Goal: Information Seeking & Learning: Learn about a topic

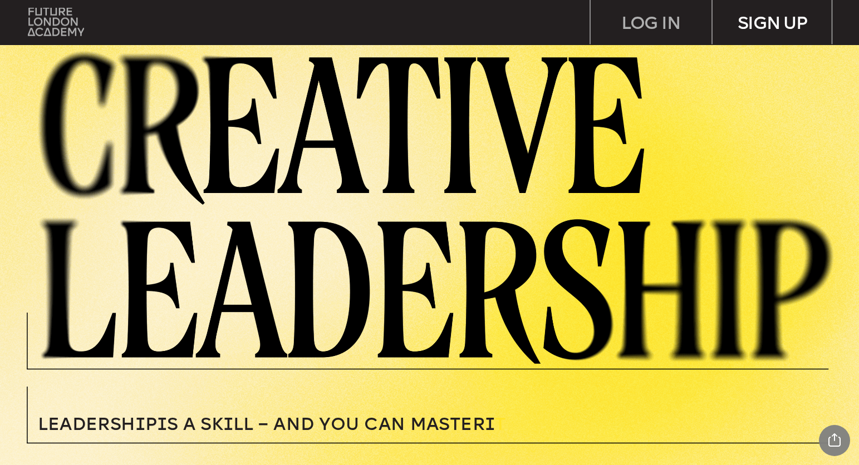
click at [757, 29] on div "SIGN UP" at bounding box center [772, 22] width 121 height 45
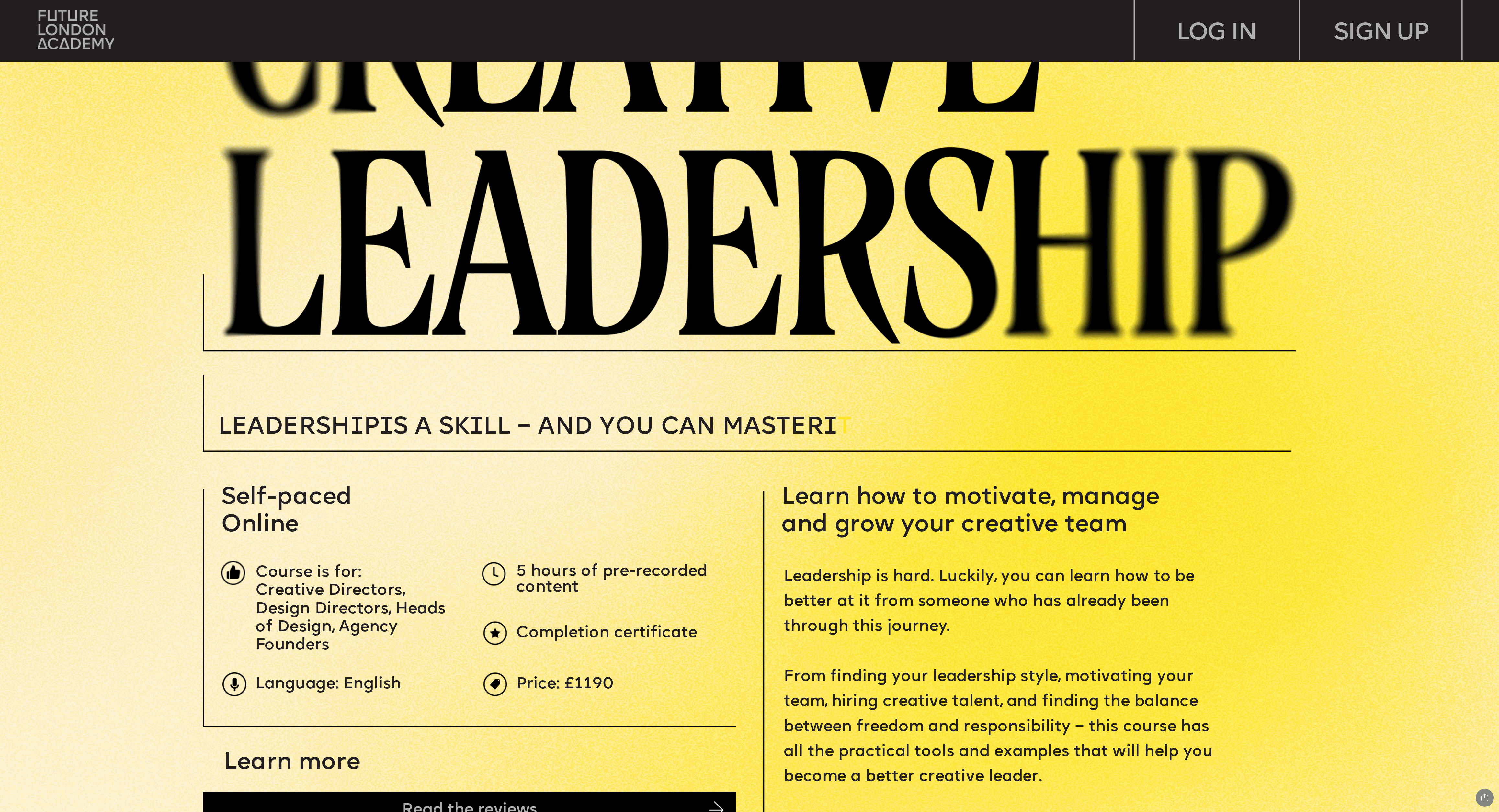
scroll to position [522, 0]
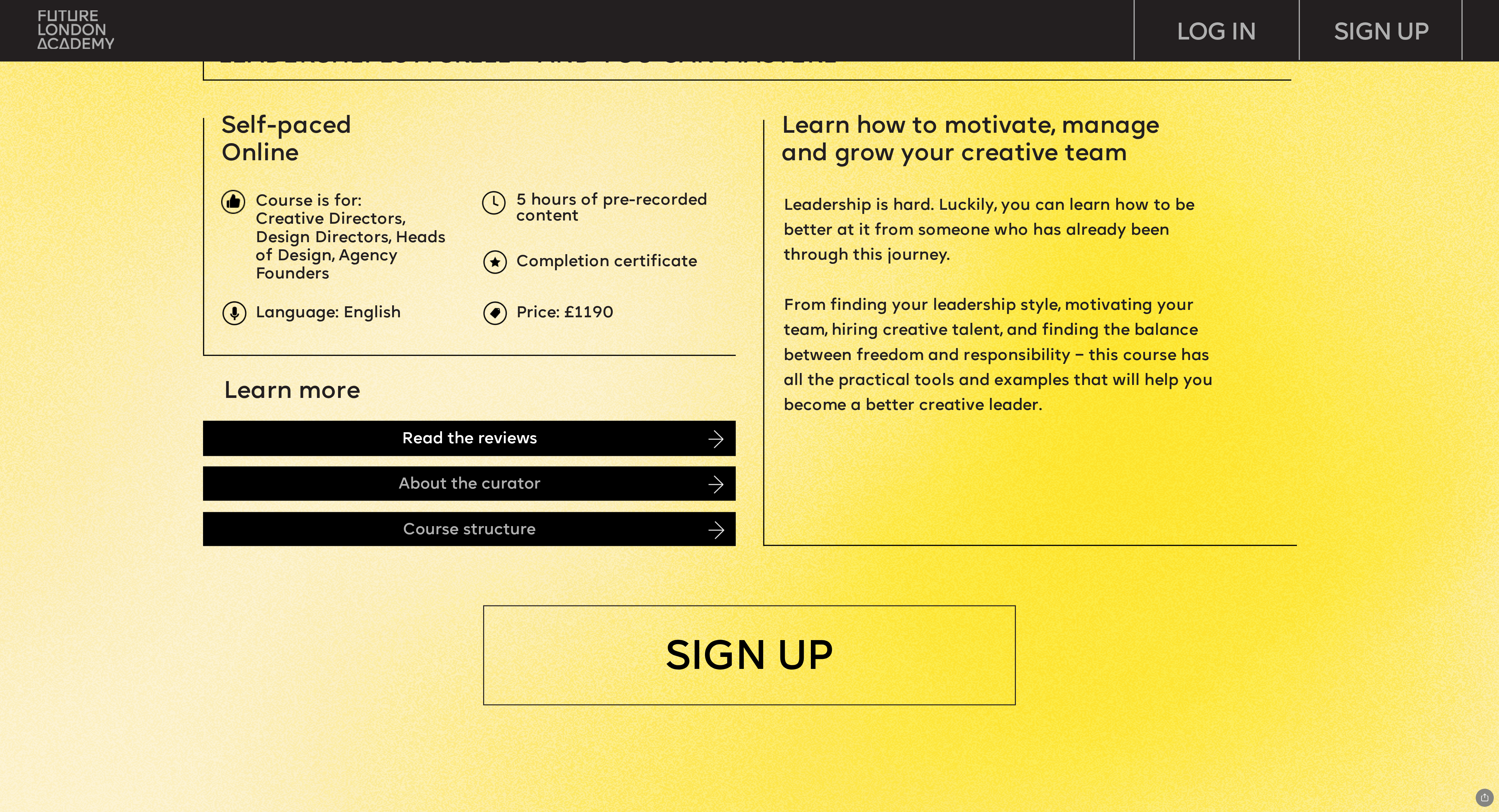
click at [499, 270] on div "Read the reviews" at bounding box center [469, 438] width 532 height 35
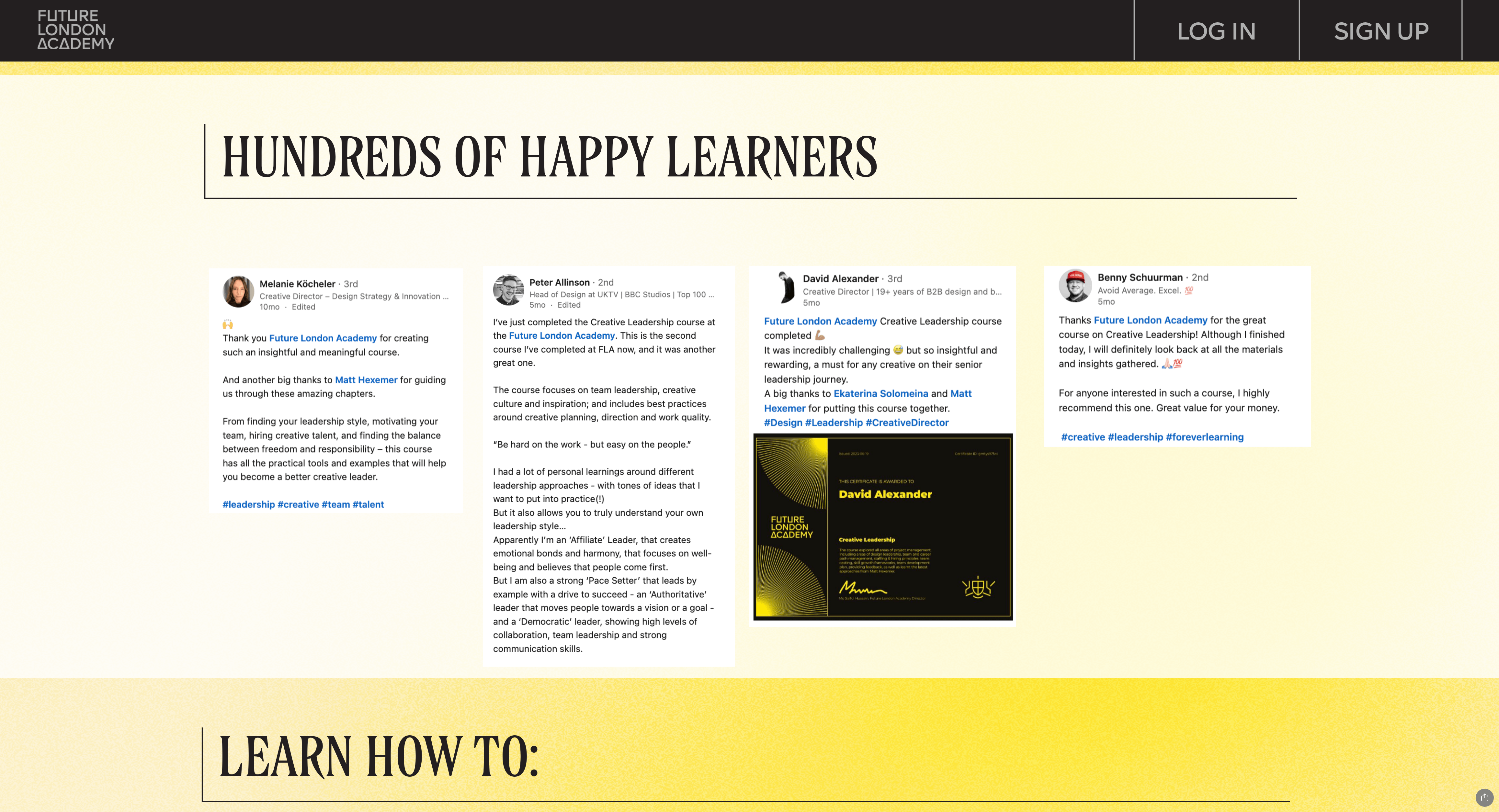
scroll to position [1165, 0]
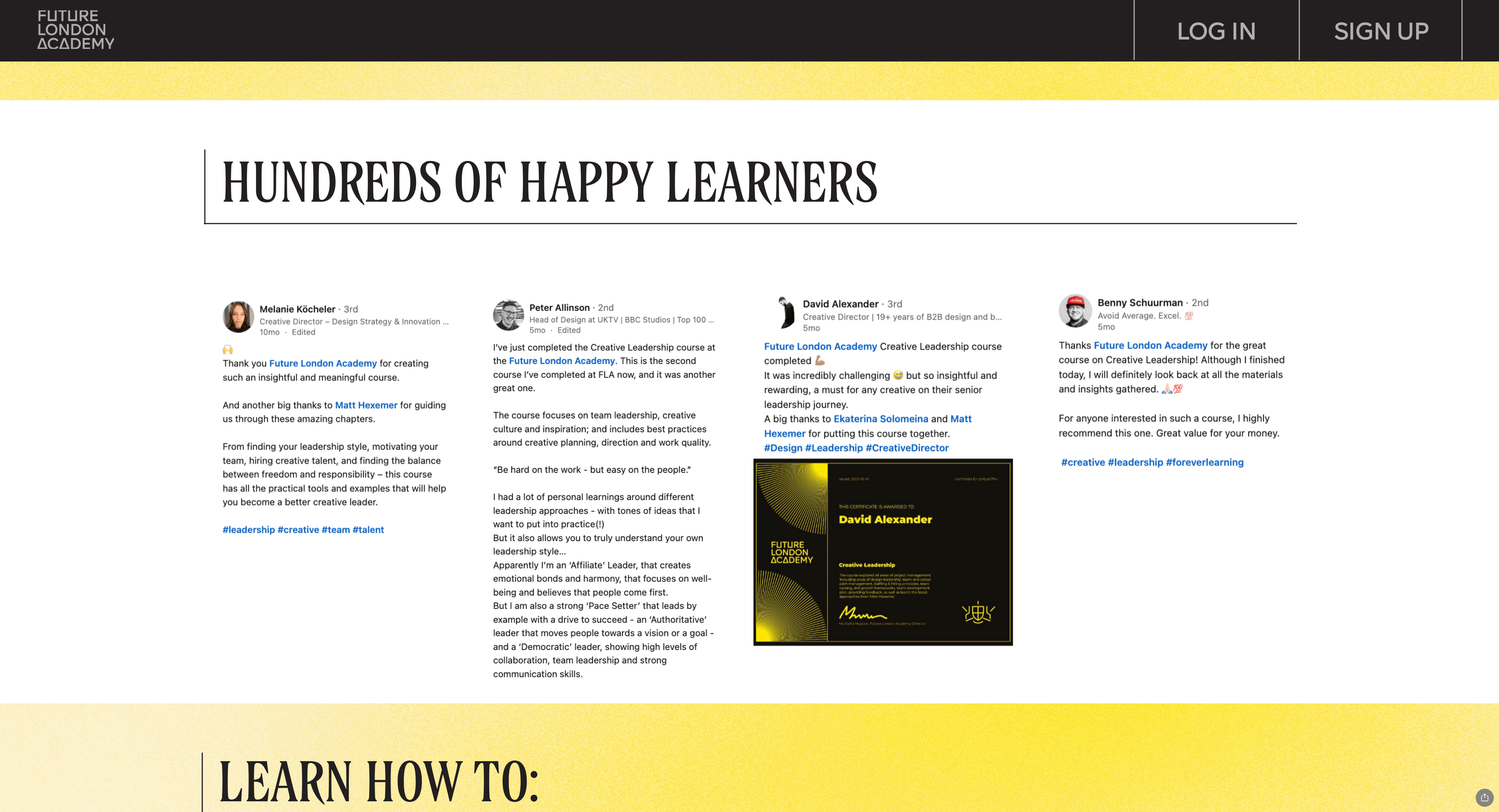
click at [499, 205] on p "Hundreds of Happy Learners" at bounding box center [655, 181] width 868 height 52
click at [499, 270] on img at bounding box center [609, 492] width 251 height 400
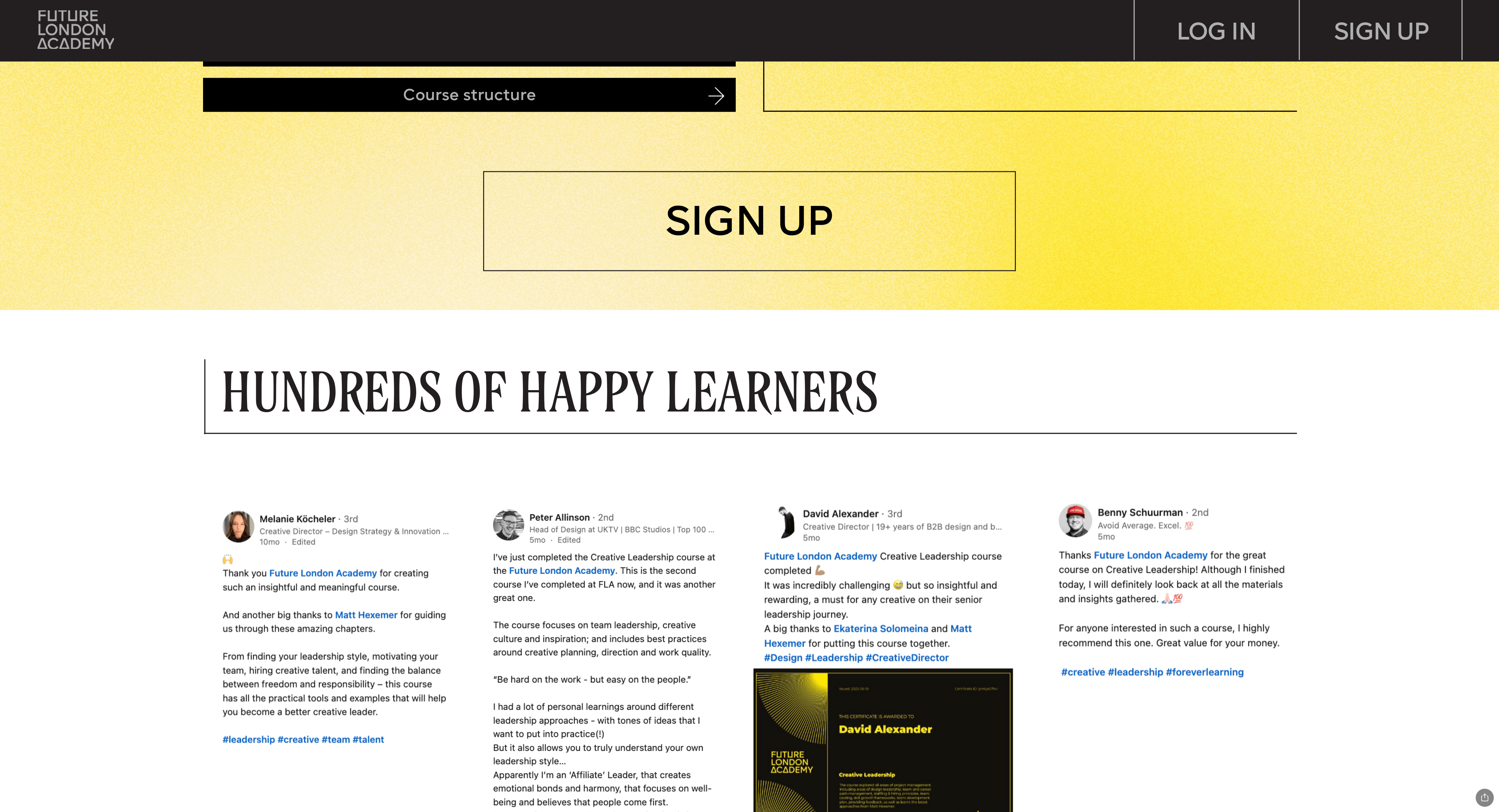
scroll to position [874, 0]
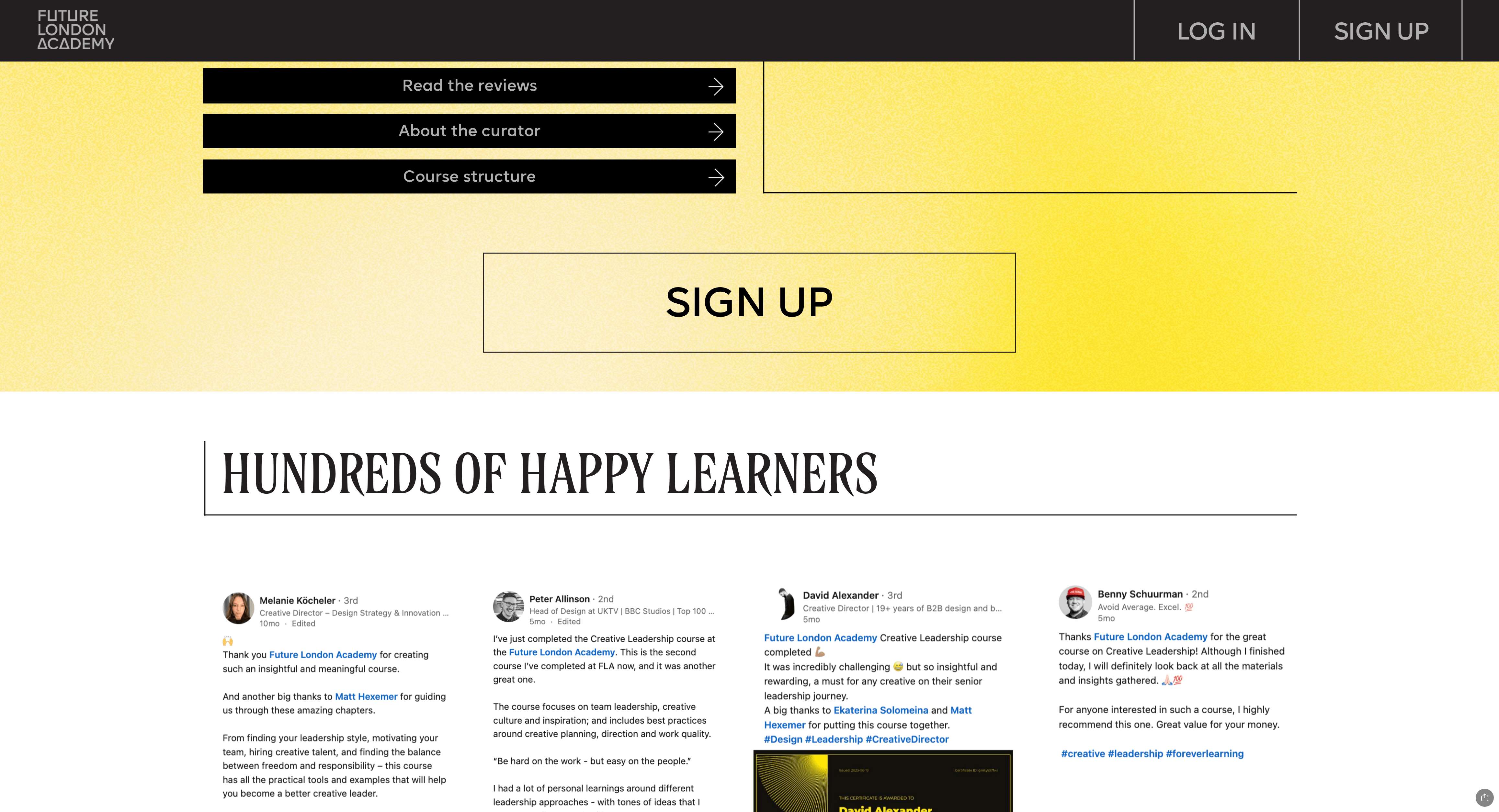
click at [499, 130] on img at bounding box center [716, 131] width 15 height 18
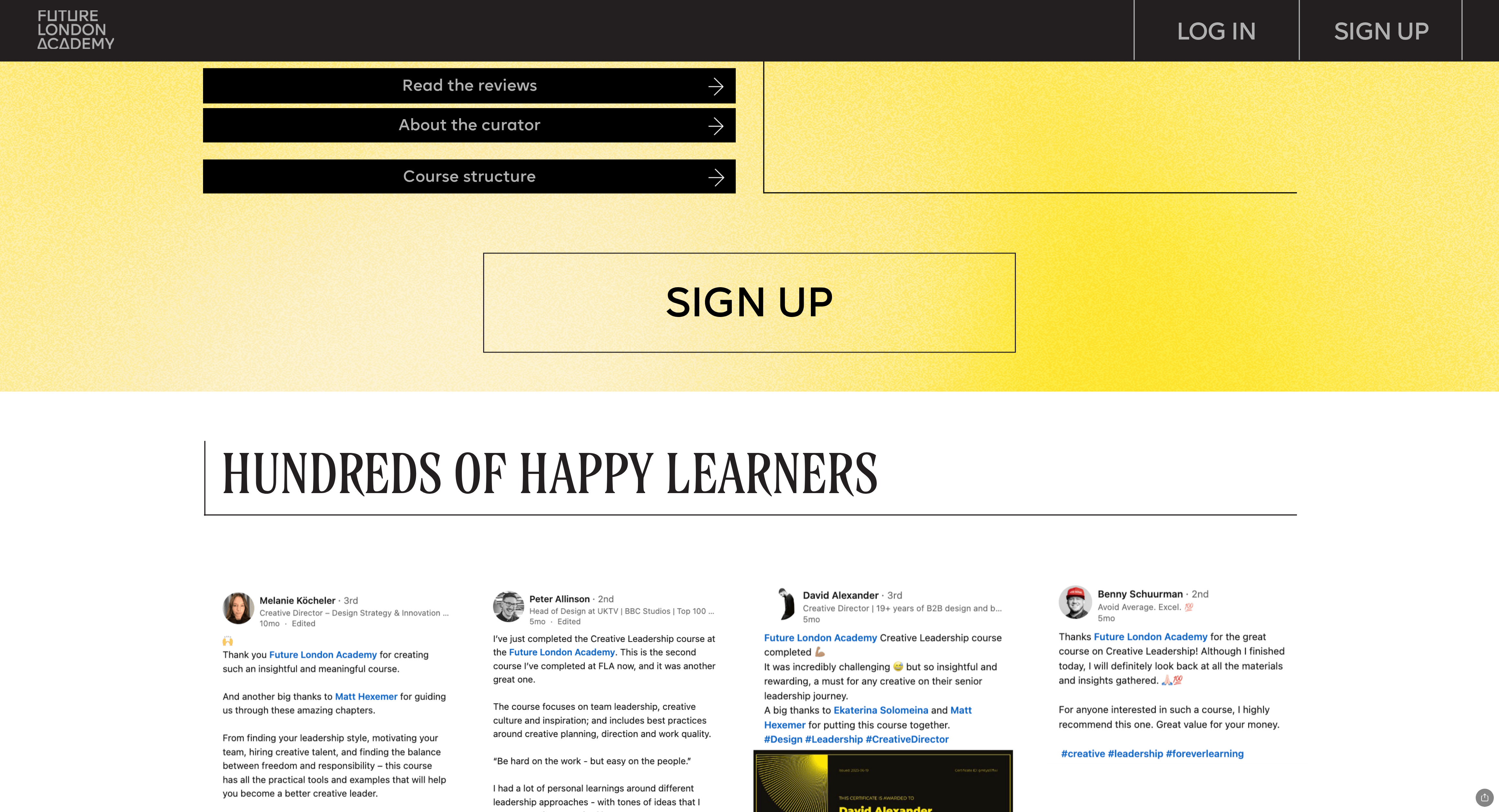
click at [499, 132] on img at bounding box center [716, 126] width 15 height 18
click at [499, 170] on img at bounding box center [716, 177] width 16 height 18
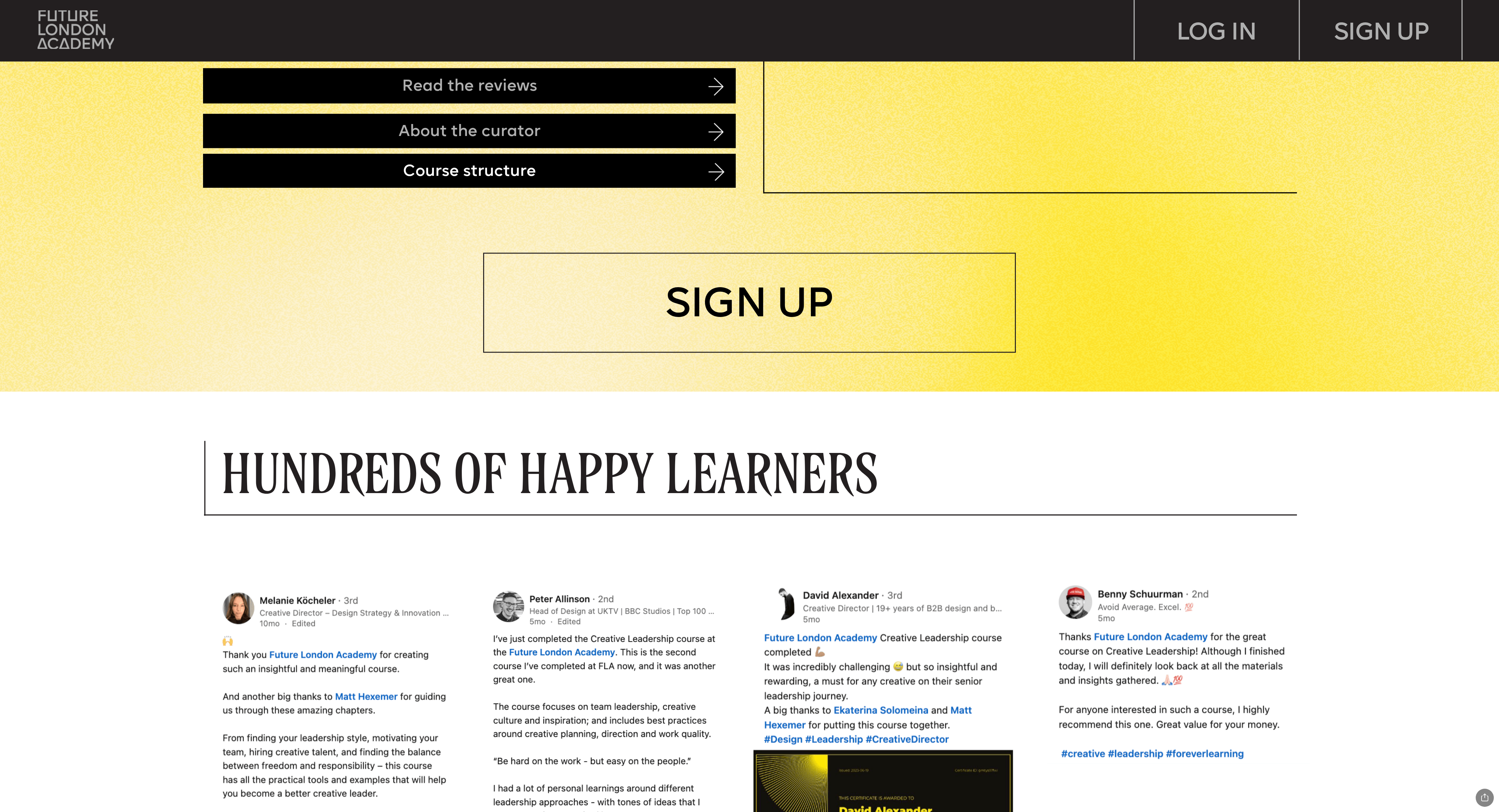
click at [499, 175] on div "Course structure" at bounding box center [469, 170] width 532 height 34
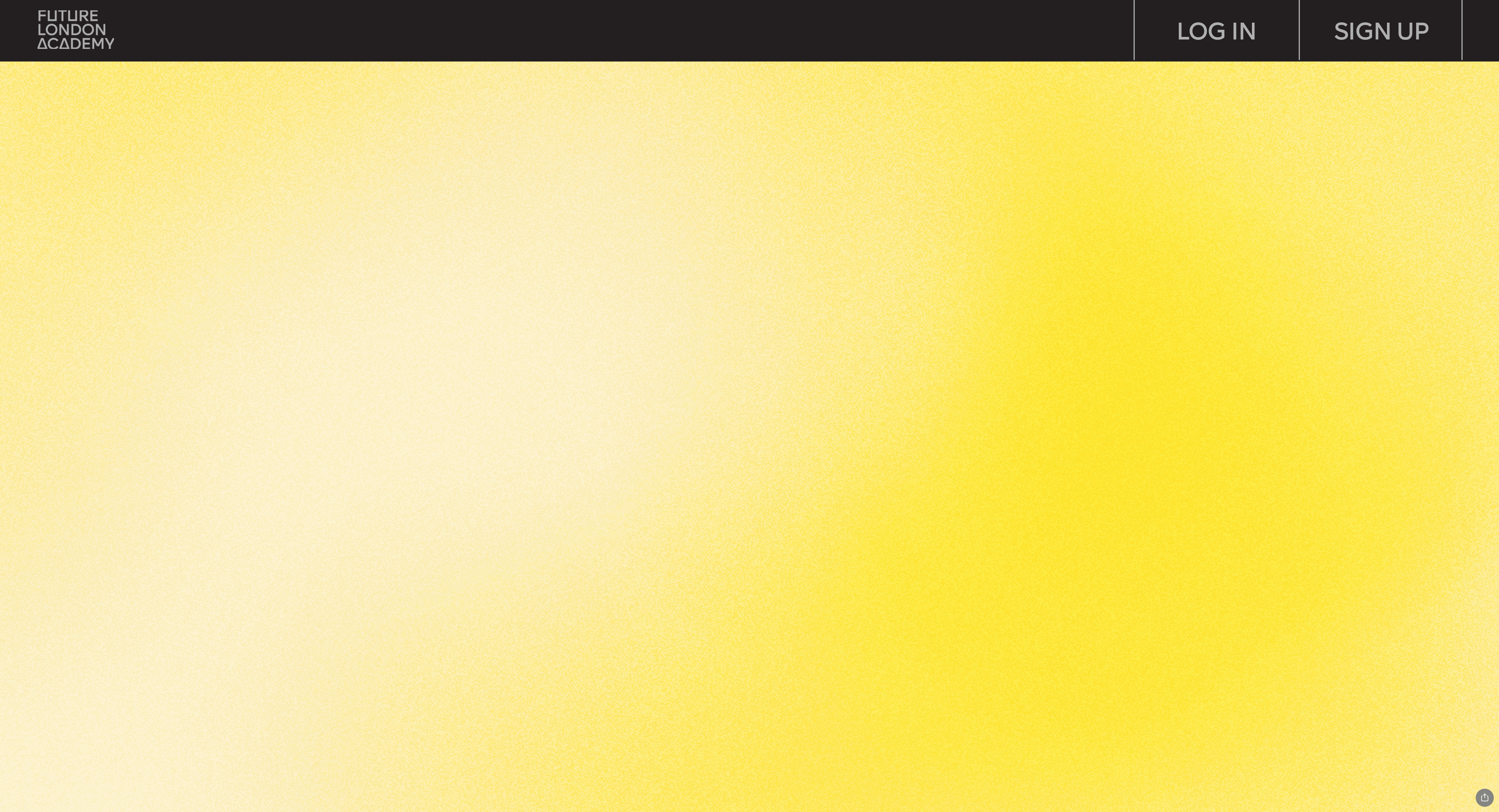
scroll to position [3439, 0]
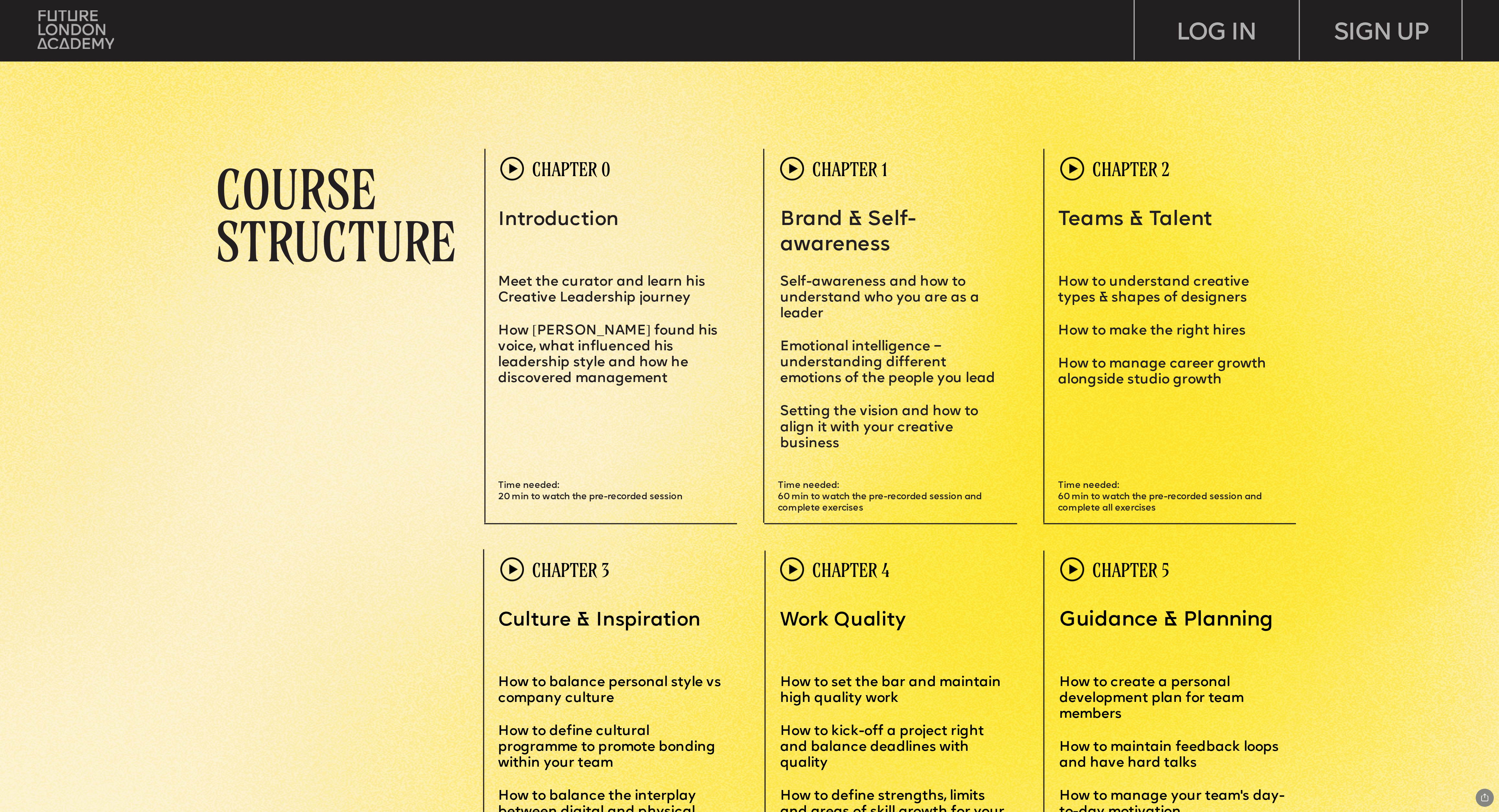
click at [389, 227] on p "COURSE STRUCTURE" at bounding box center [351, 215] width 270 height 105
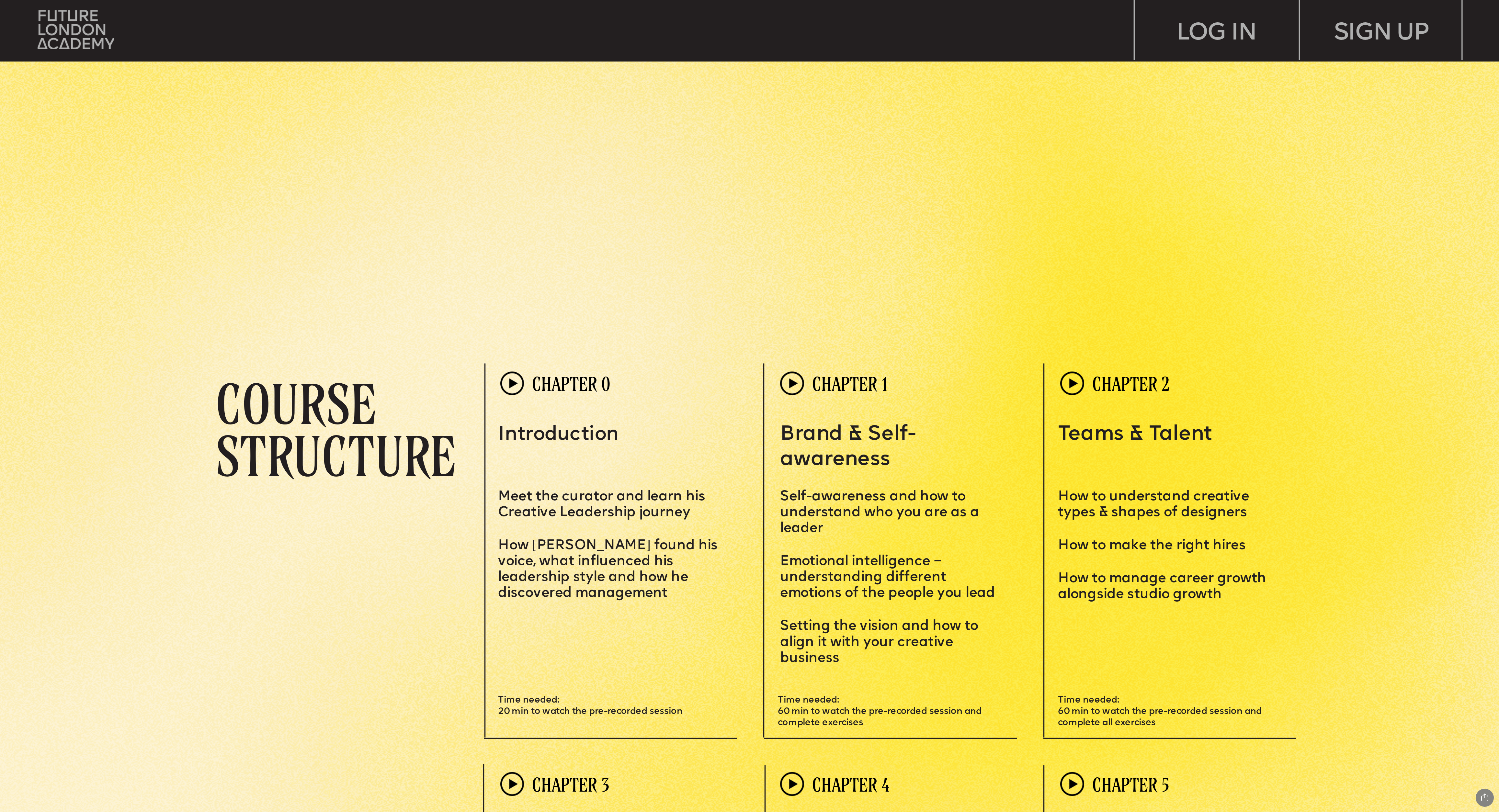
scroll to position [2953, 0]
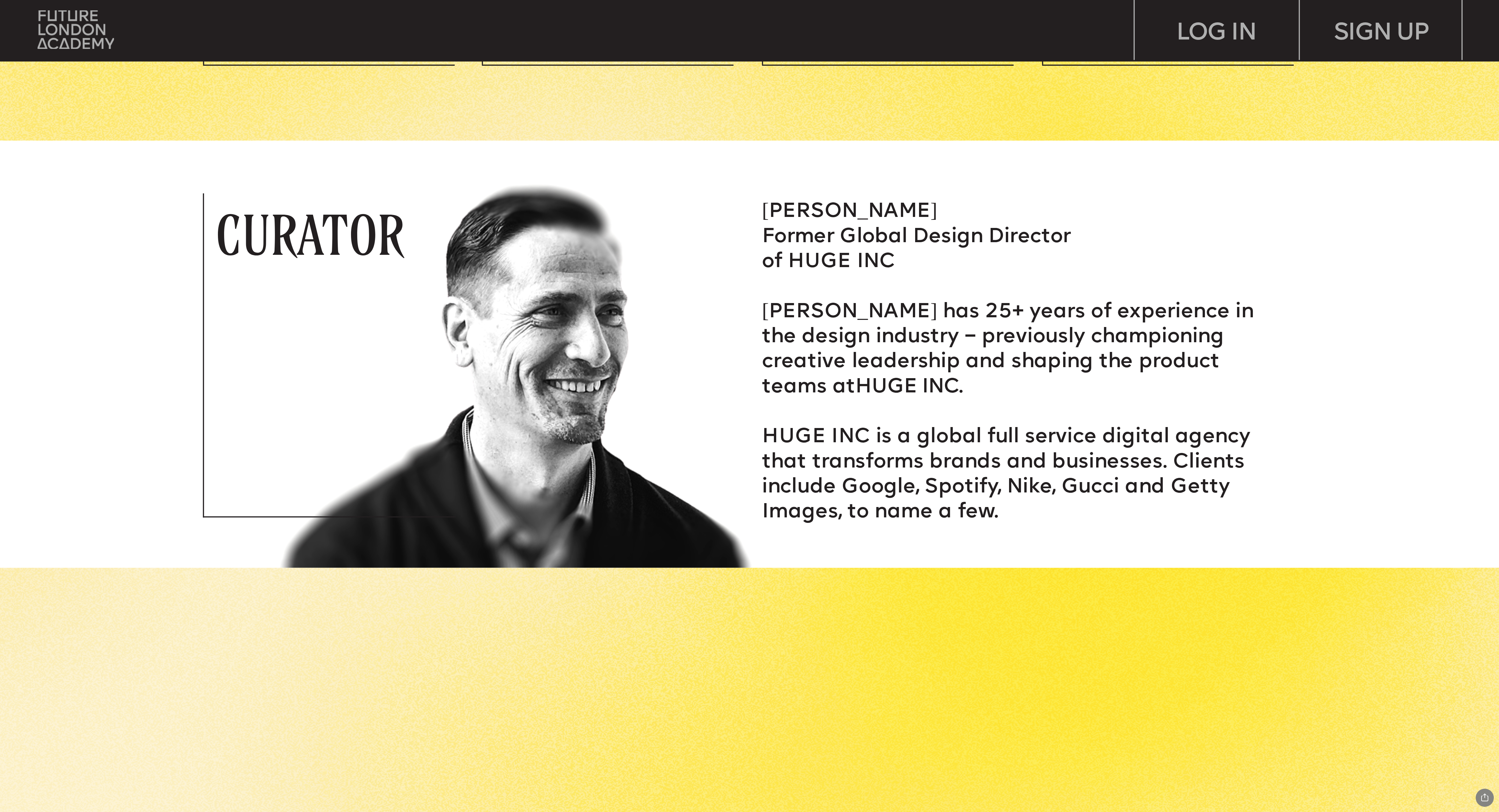
click at [499, 270] on span "[PERSON_NAME] has 25+ years of experience in the design industry – previously c…" at bounding box center [1010, 350] width 498 height 94
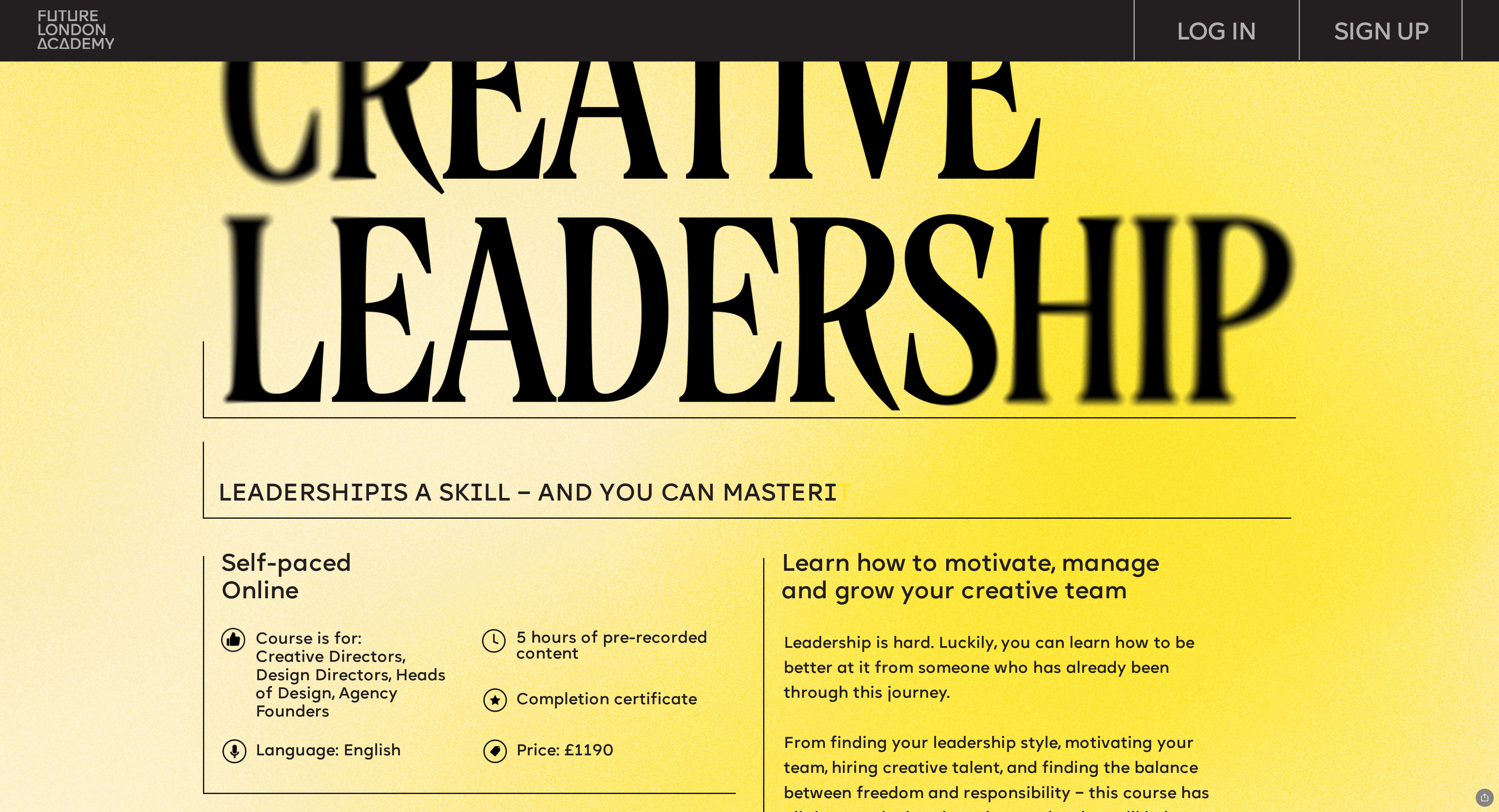
scroll to position [0, 0]
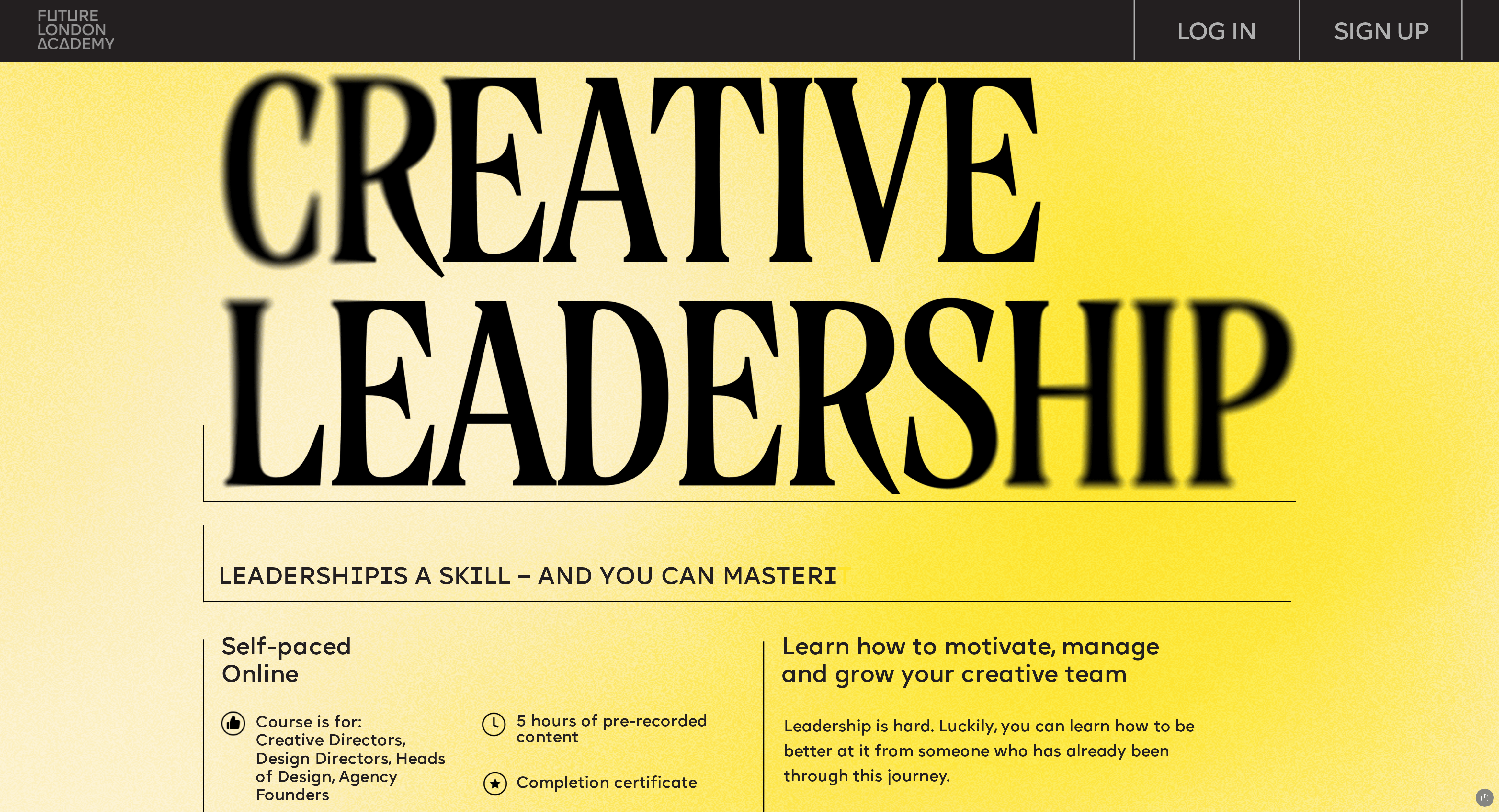
click at [95, 38] on img at bounding box center [76, 30] width 76 height 39
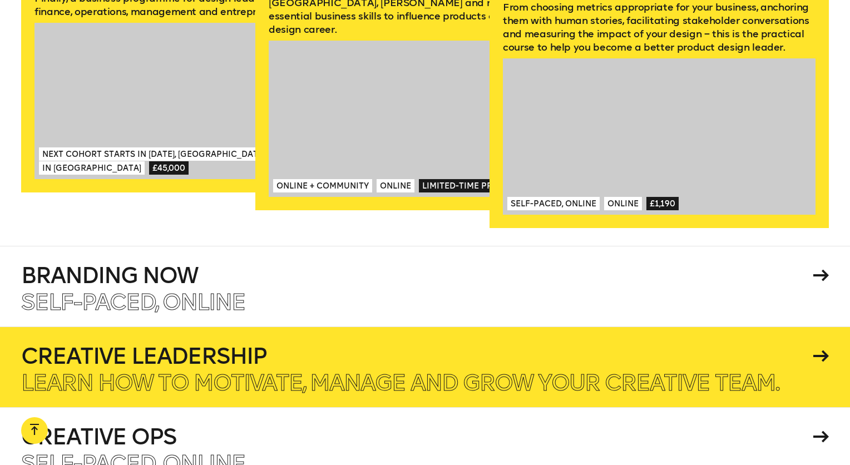
scroll to position [1910, 0]
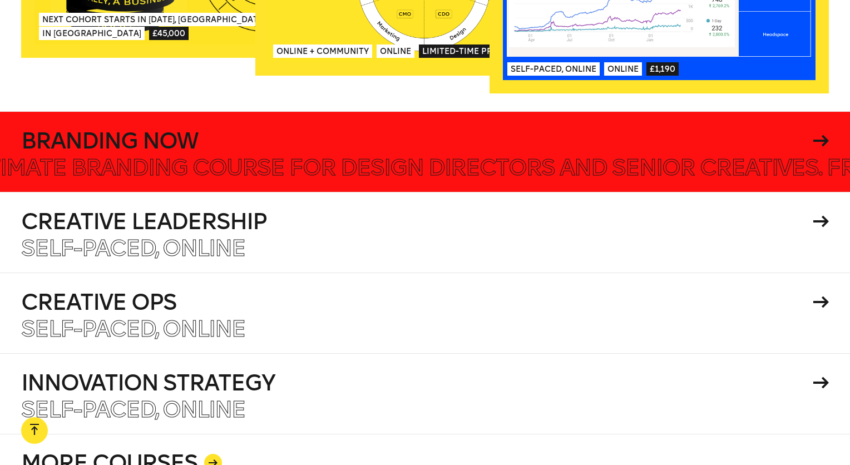
click at [825, 135] on icon at bounding box center [822, 141] width 16 height 12
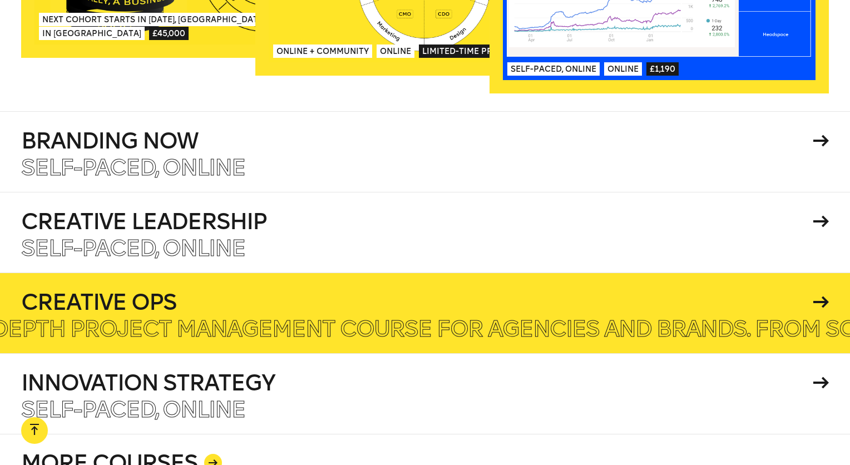
click at [830, 273] on div at bounding box center [425, 313] width 850 height 81
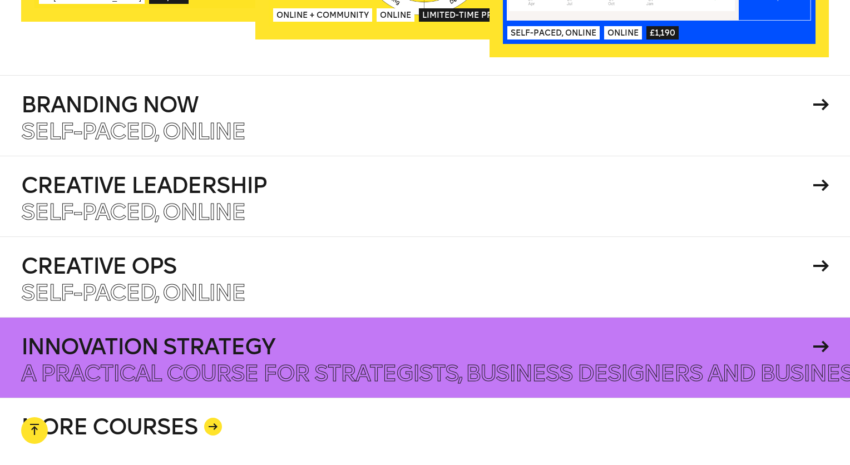
scroll to position [2022, 0]
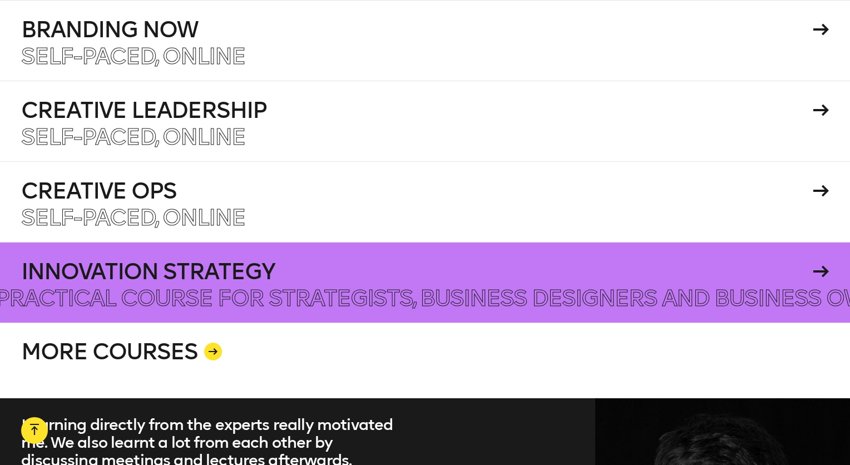
click at [820, 266] on icon at bounding box center [822, 272] width 16 height 12
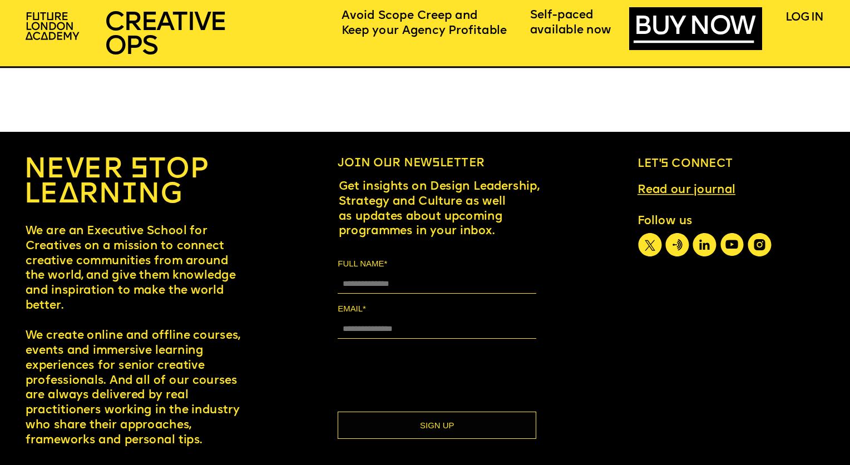
scroll to position [7025, 0]
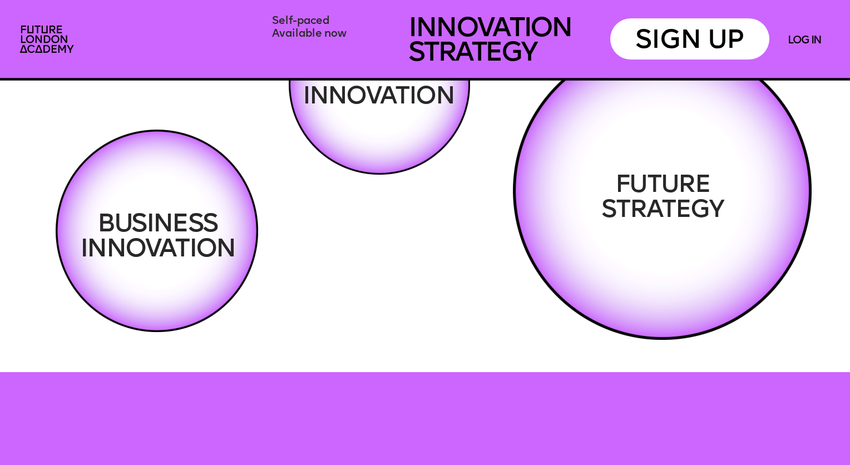
scroll to position [2226, 0]
